Goal: Task Accomplishment & Management: Use online tool/utility

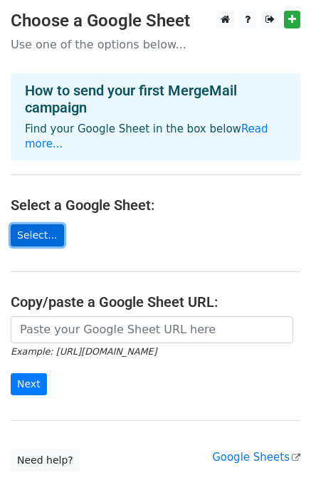
click at [36, 224] on link "Select..." at bounding box center [37, 235] width 53 height 22
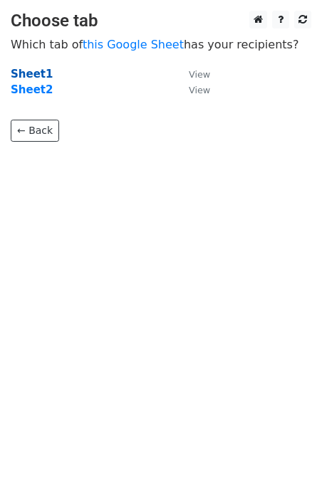
click at [34, 71] on strong "Sheet1" at bounding box center [32, 74] width 42 height 13
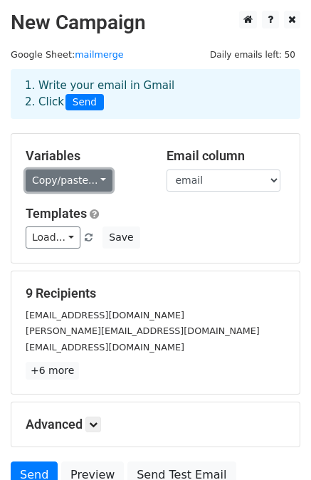
click at [97, 186] on link "Copy/paste..." at bounding box center [69, 181] width 87 height 22
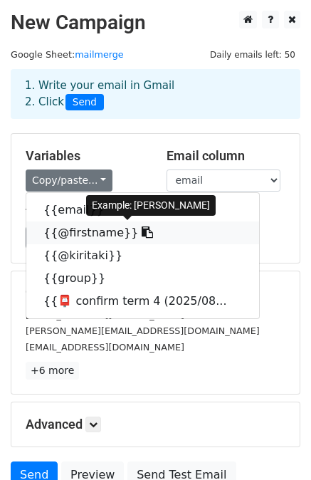
click at [102, 236] on link "{{@firstname}}" at bounding box center [142, 233] width 233 height 23
